Goal: Check status: Check status

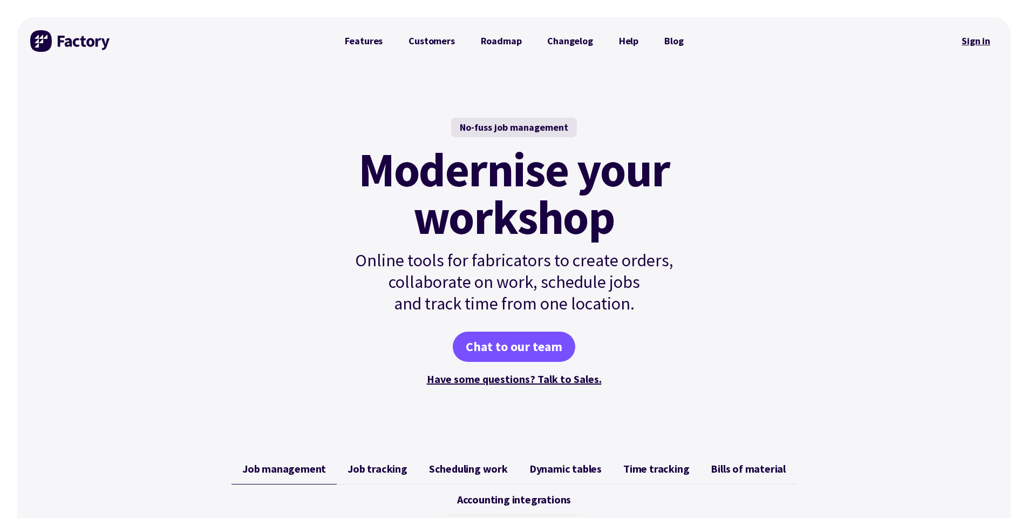
click at [968, 44] on link "Sign in" at bounding box center [976, 41] width 44 height 25
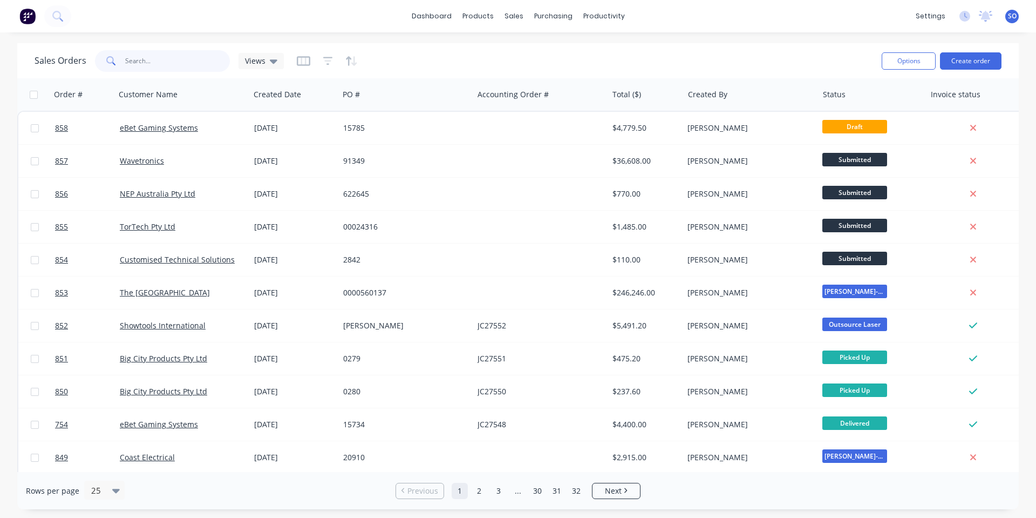
click at [137, 59] on input "text" at bounding box center [177, 61] width 105 height 22
type input "ebet"
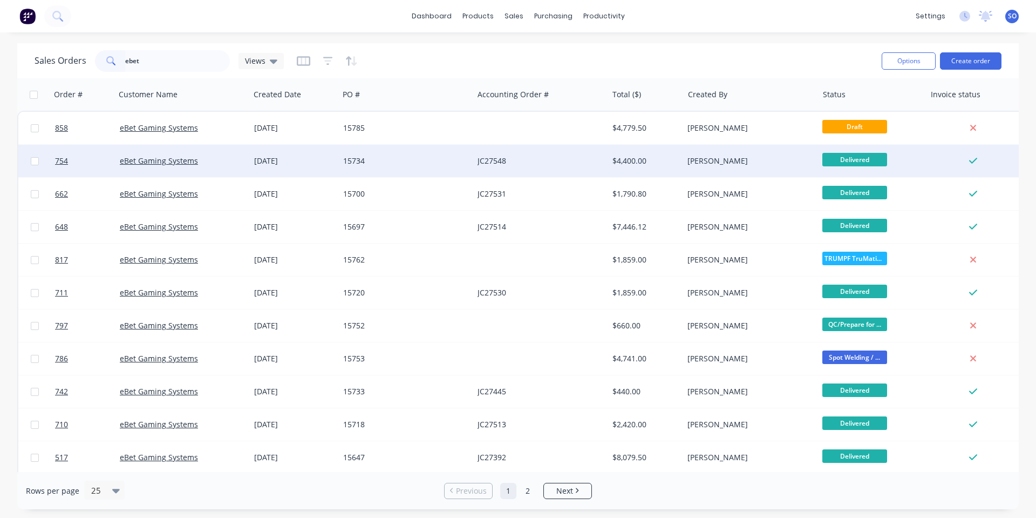
click at [334, 154] on div "28 Aug 2025" at bounding box center [294, 161] width 89 height 32
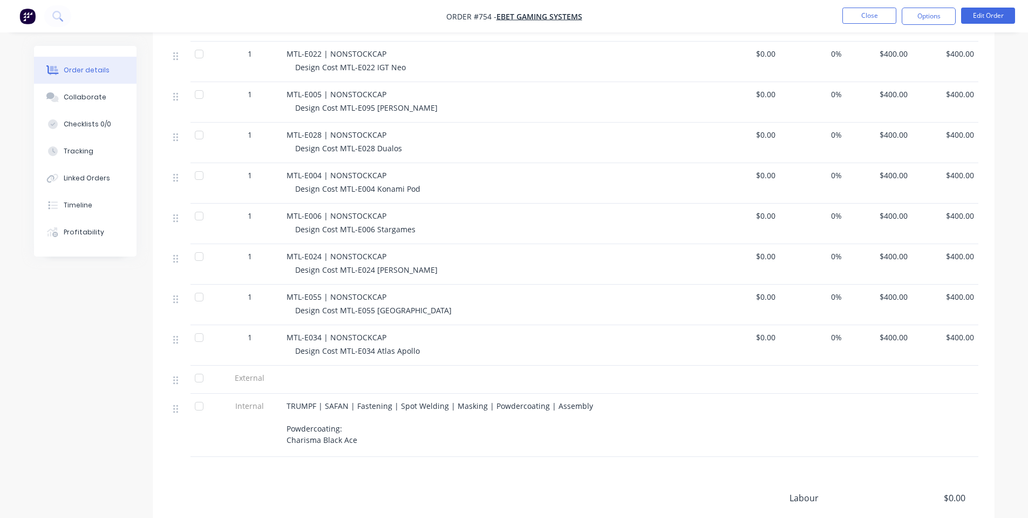
scroll to position [432, 0]
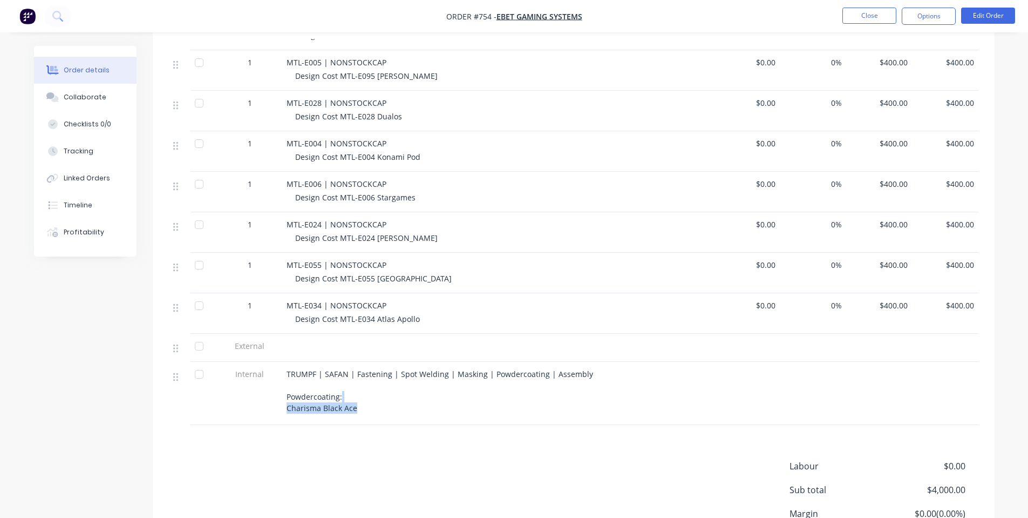
drag, startPoint x: 561, startPoint y: 397, endPoint x: 386, endPoint y: 390, distance: 174.4
click at [386, 390] on div "TRUMPF | SAFAN | Fastening | Spot Welding | Masking | Powdercoating | Assembly …" at bounding box center [498, 390] width 423 height 45
click at [387, 390] on div "TRUMPF | SAFAN | Fastening | Spot Welding | Masking | Powdercoating | Assembly …" at bounding box center [498, 390] width 423 height 45
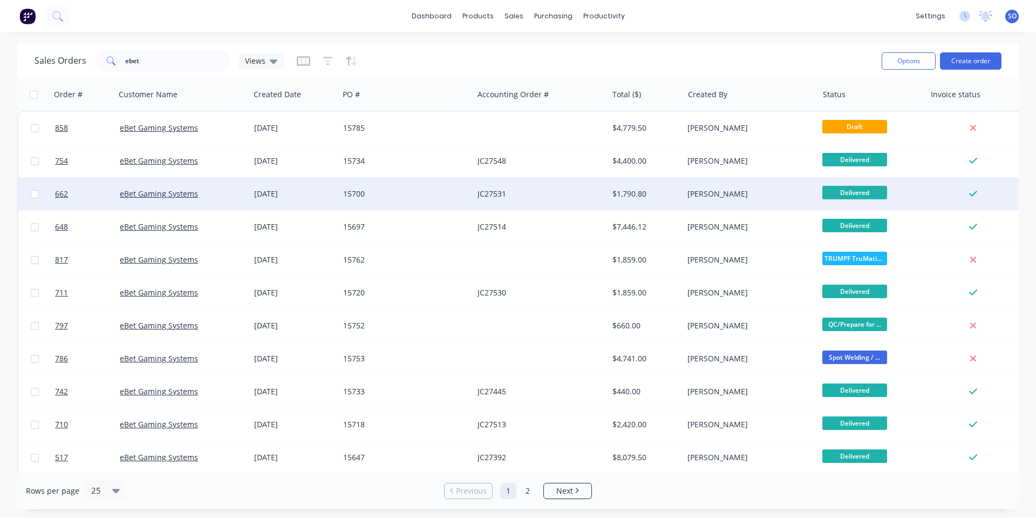
click at [324, 193] on div "08 Aug 2025" at bounding box center [294, 193] width 80 height 11
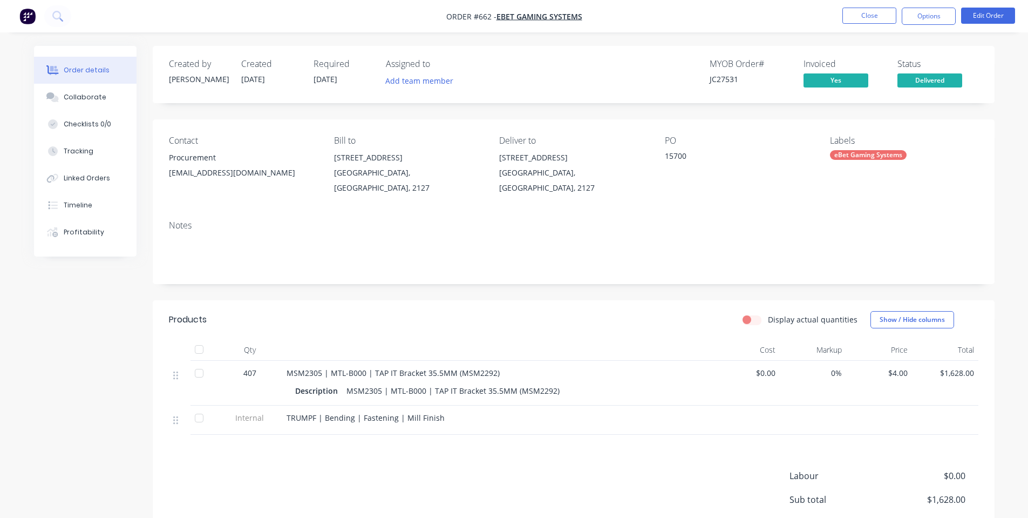
scroll to position [98, 0]
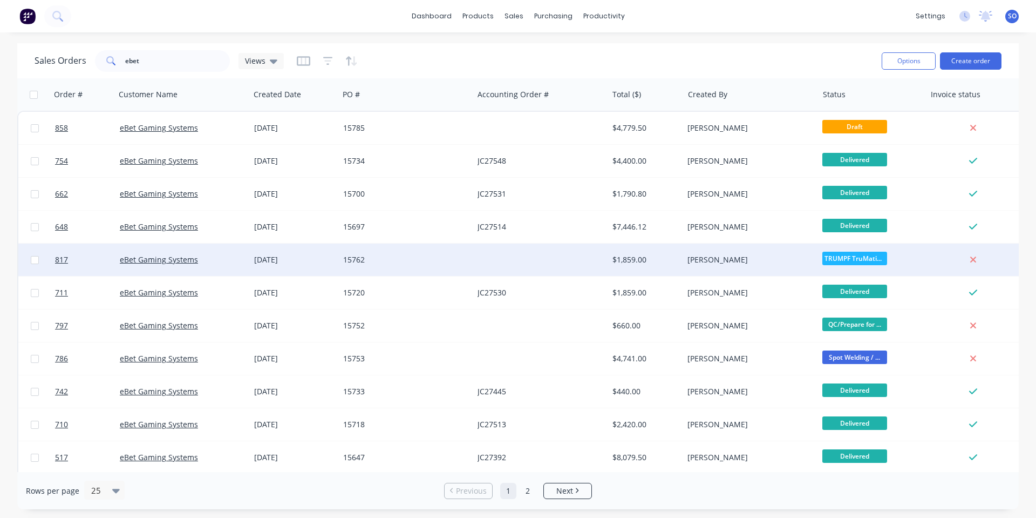
click at [275, 255] on div "12 Sep 2025" at bounding box center [294, 259] width 80 height 11
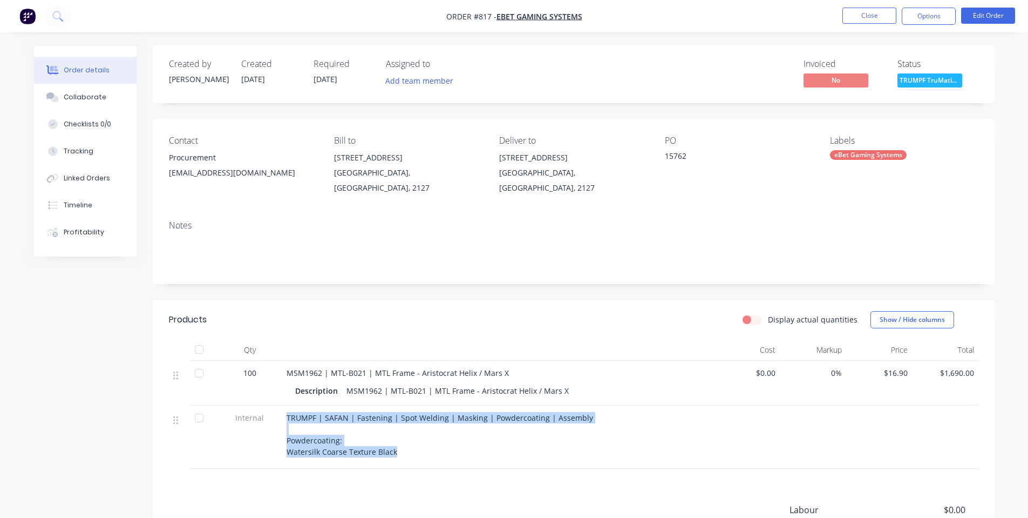
drag, startPoint x: 535, startPoint y: 436, endPoint x: 281, endPoint y: 407, distance: 256.3
click at [281, 407] on div "Internal TRUMPF | SAFAN | Fastening | Spot Welding | Masking | Powdercoating | …" at bounding box center [574, 436] width 810 height 63
copy div "TRUMPF | SAFAN | Fastening | Spot Welding | Masking | Powdercoating | Assembly …"
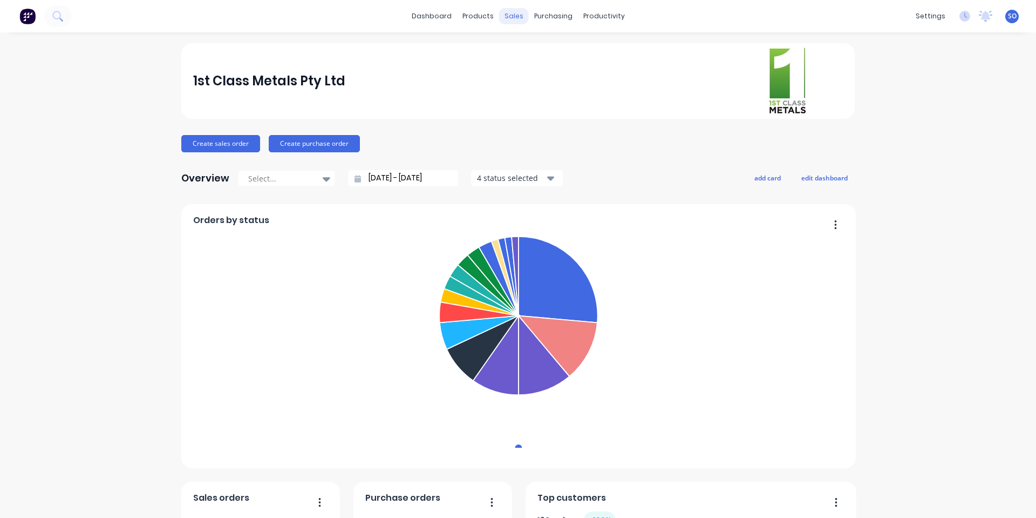
click at [513, 18] on div "sales" at bounding box center [514, 16] width 30 height 16
click at [511, 45] on link "Sales Orders" at bounding box center [566, 51] width 143 height 22
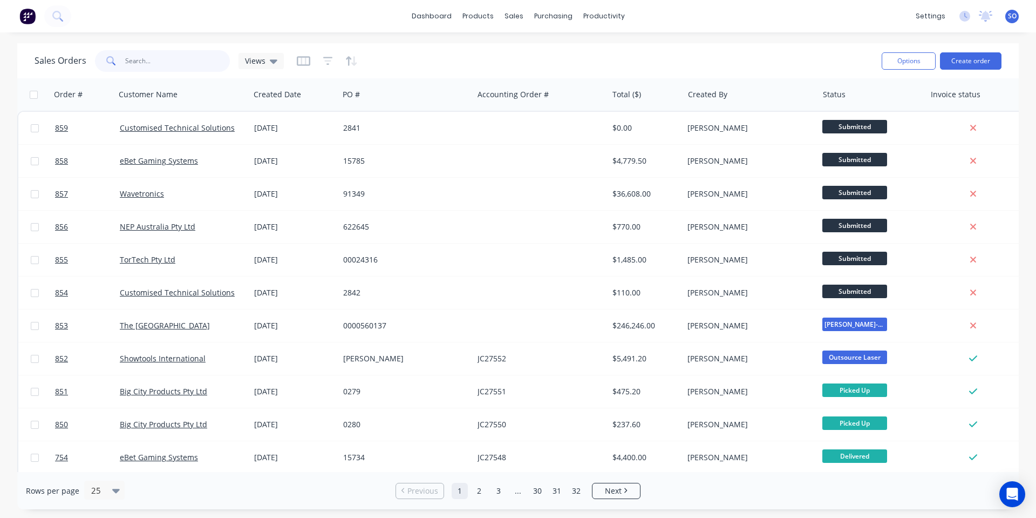
click at [172, 50] on input "text" at bounding box center [177, 61] width 105 height 22
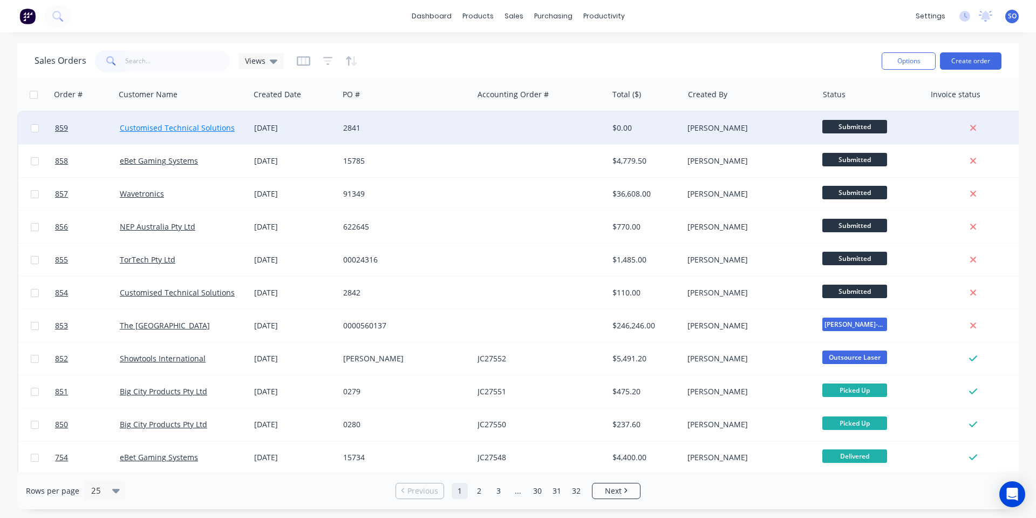
click at [216, 127] on link "Customised Technical Solutions" at bounding box center [177, 128] width 115 height 10
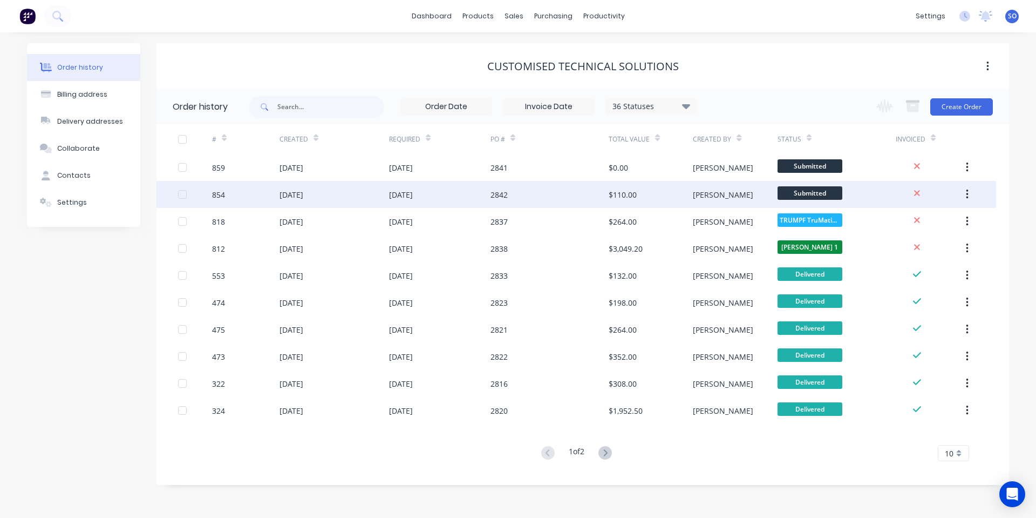
click at [413, 191] on div "20 Oct 2025" at bounding box center [401, 194] width 24 height 11
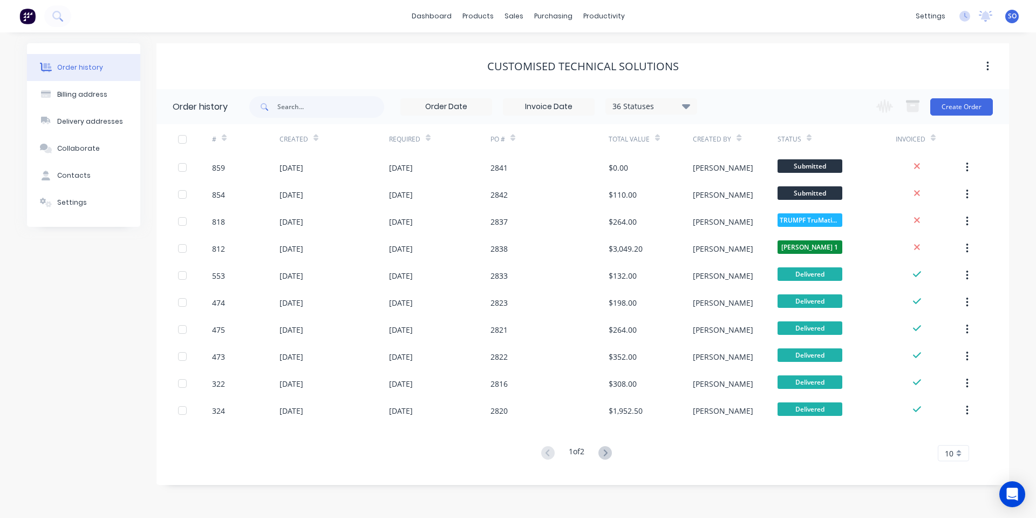
click at [662, 230] on div "$264.00" at bounding box center [651, 221] width 84 height 27
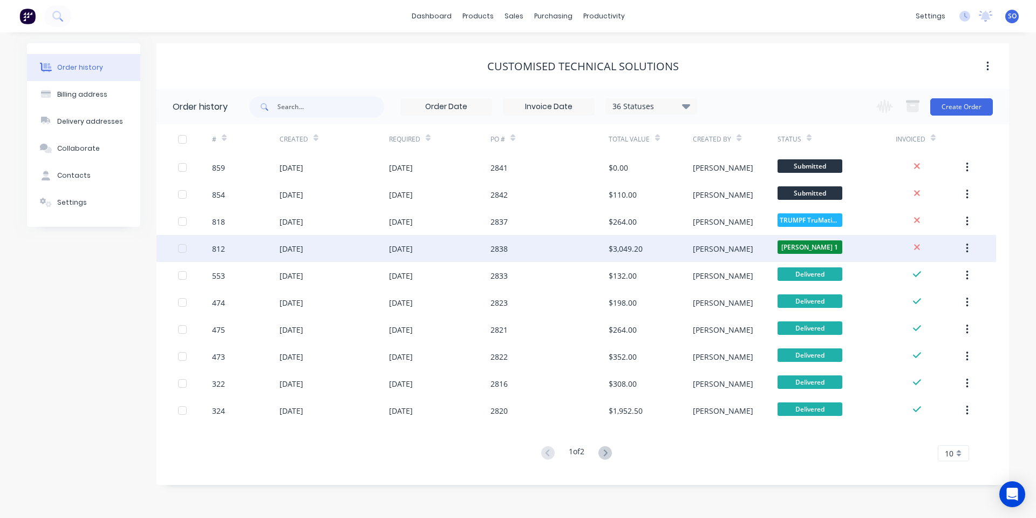
click at [638, 248] on div "$3,049.20" at bounding box center [626, 248] width 34 height 11
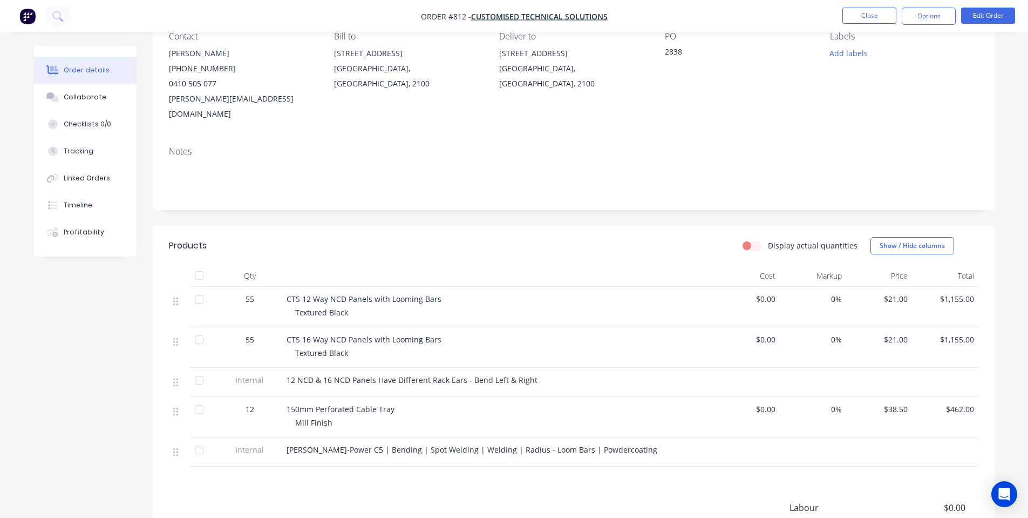
scroll to position [144, 0]
